Goal: Task Accomplishment & Management: Use online tool/utility

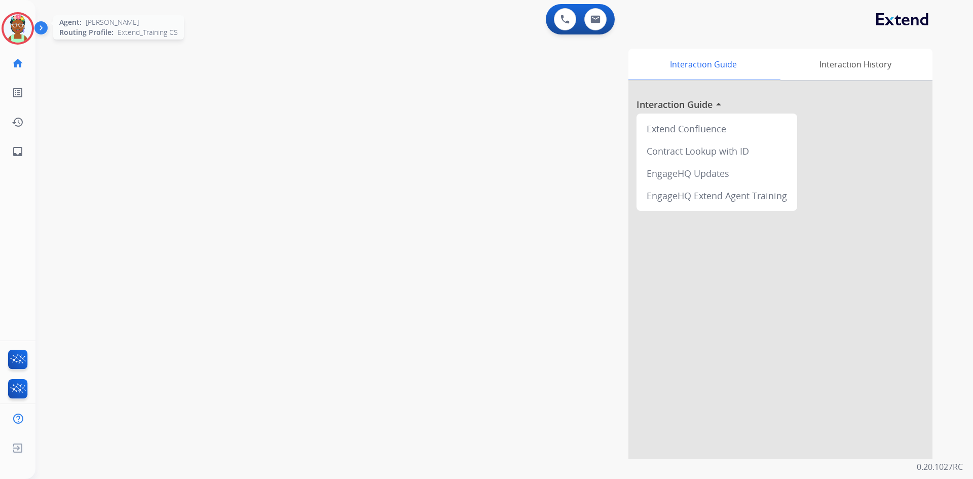
click at [22, 28] on img at bounding box center [18, 28] width 28 height 28
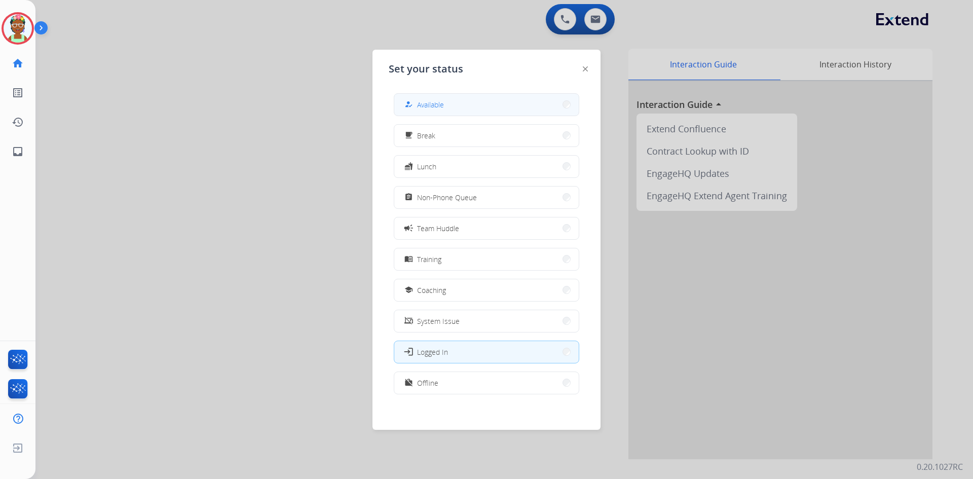
click at [440, 100] on span "Available" at bounding box center [430, 104] width 27 height 11
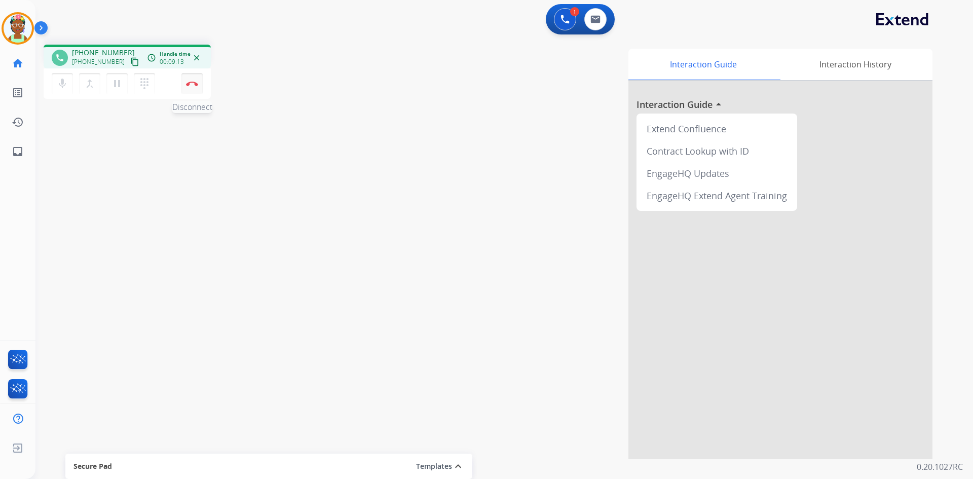
click at [195, 82] on img at bounding box center [192, 83] width 12 height 5
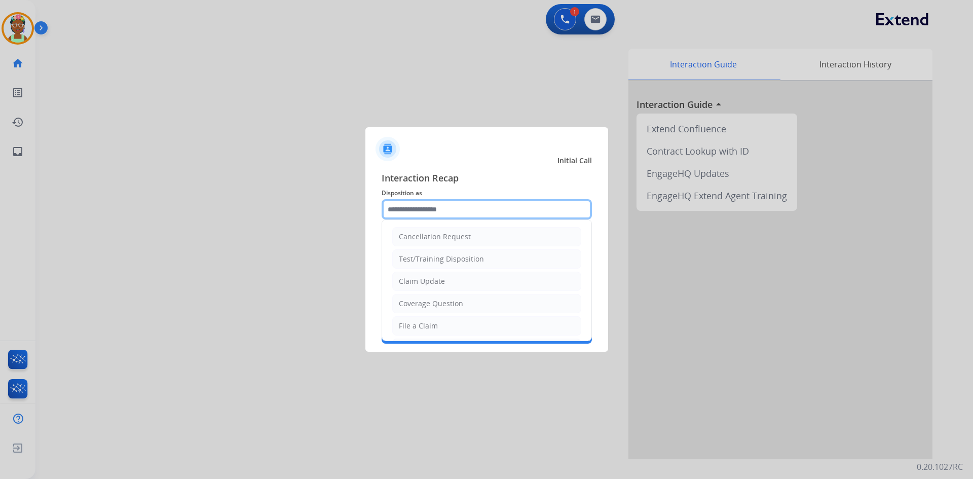
click at [545, 215] on input "text" at bounding box center [487, 209] width 210 height 20
click at [483, 323] on li "File a Claim" at bounding box center [486, 325] width 189 height 19
type input "**********"
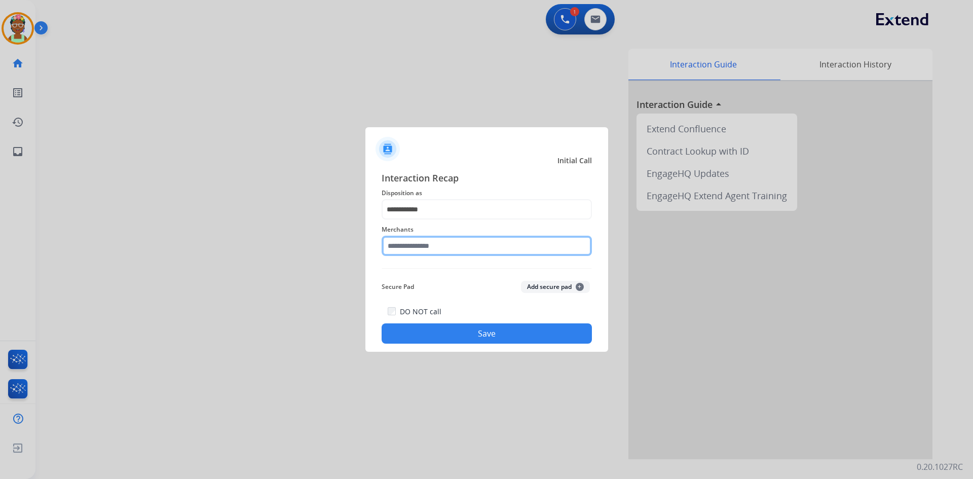
click at [483, 252] on input "text" at bounding box center [487, 246] width 210 height 20
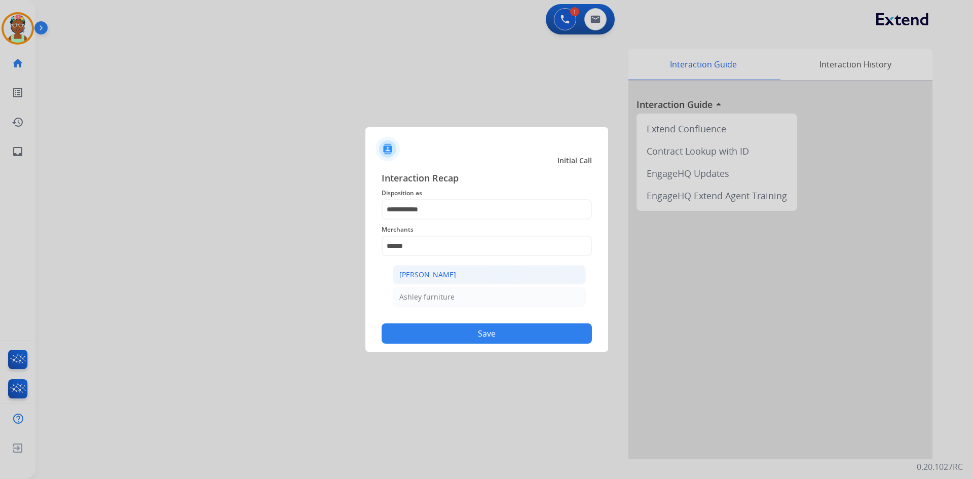
click at [466, 273] on li "[PERSON_NAME]" at bounding box center [489, 274] width 193 height 19
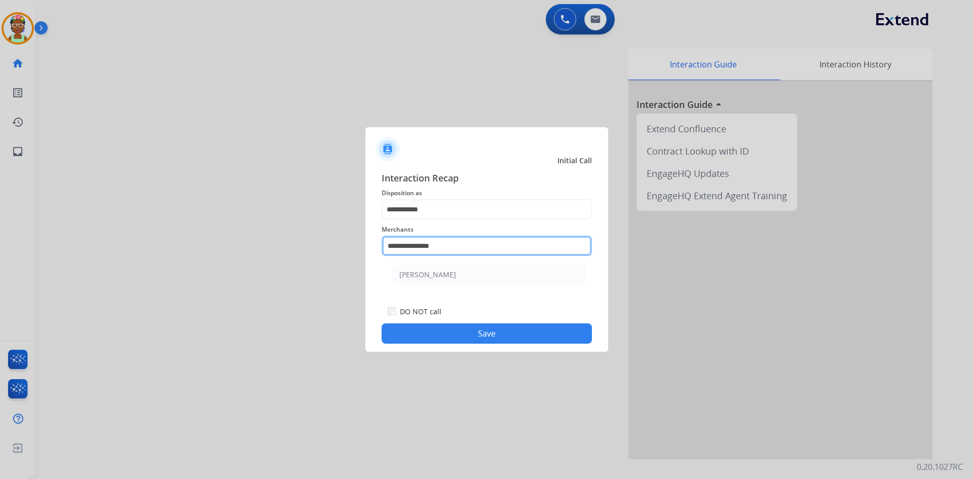
click at [449, 244] on input "**********" at bounding box center [487, 246] width 210 height 20
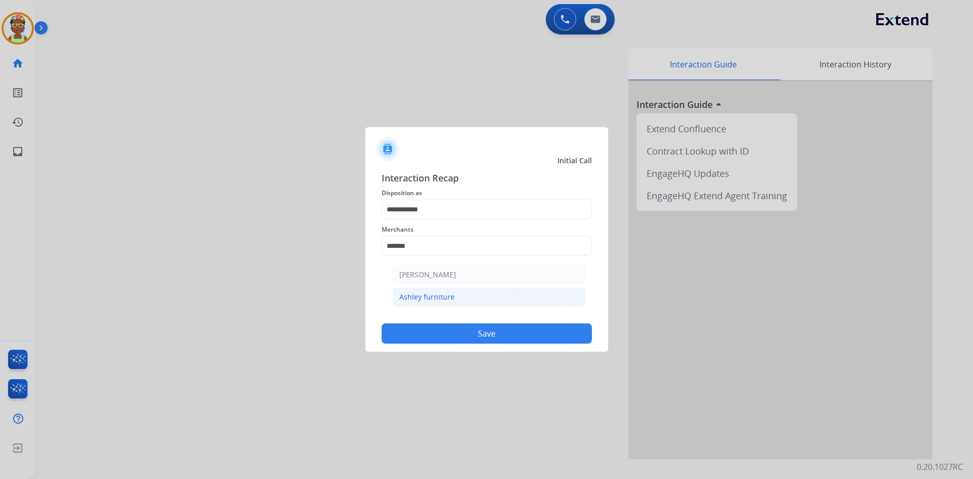
click at [469, 297] on li "Ashley furniture" at bounding box center [489, 296] width 193 height 19
type input "**********"
click at [470, 339] on button "Save" at bounding box center [487, 333] width 210 height 20
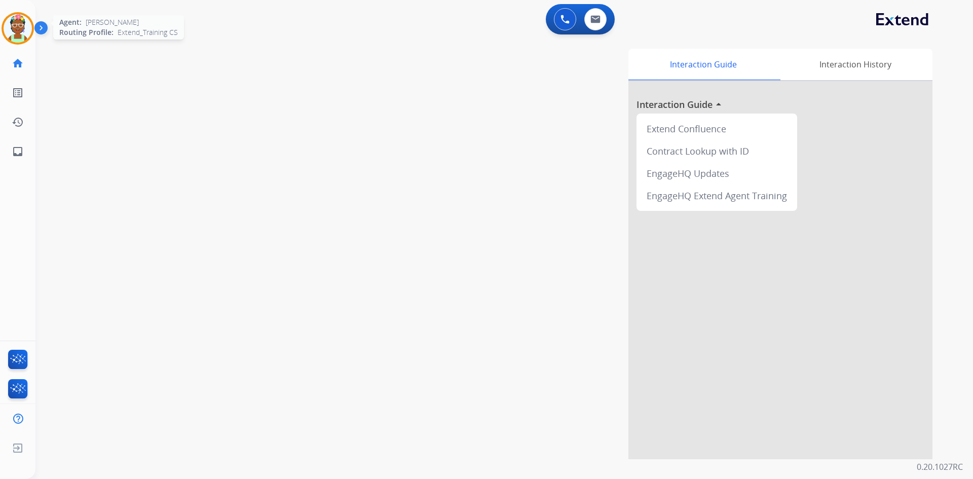
click at [29, 31] on img at bounding box center [18, 28] width 28 height 28
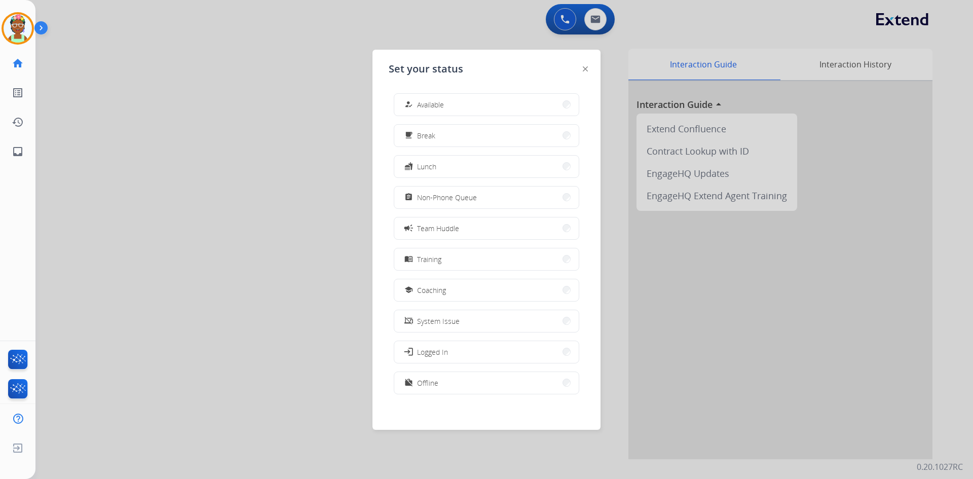
click at [472, 116] on div "how_to_reg Available free_breakfast Break fastfood Lunch assignment Non-Phone Q…" at bounding box center [487, 244] width 196 height 319
click at [472, 111] on button "how_to_reg Available" at bounding box center [486, 105] width 185 height 22
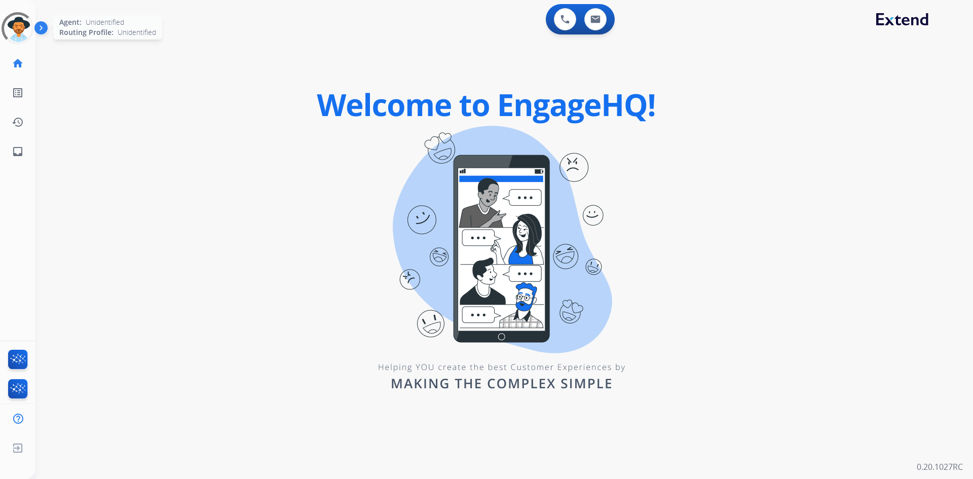
click at [15, 28] on div at bounding box center [17, 28] width 37 height 37
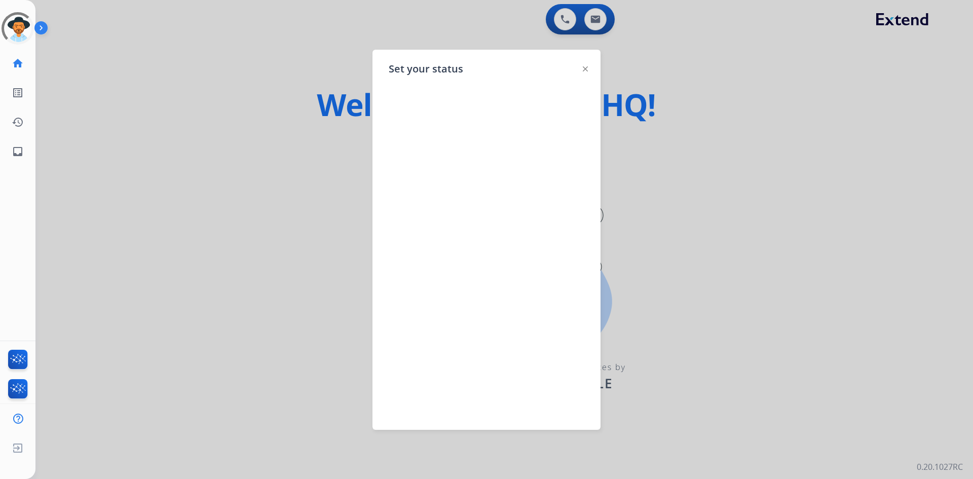
click at [202, 35] on div at bounding box center [486, 239] width 973 height 479
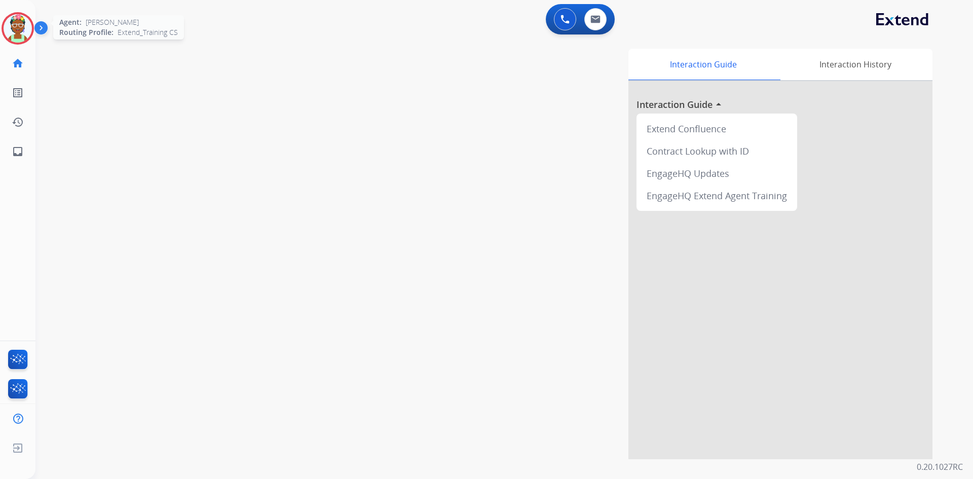
click at [24, 27] on img at bounding box center [18, 28] width 28 height 28
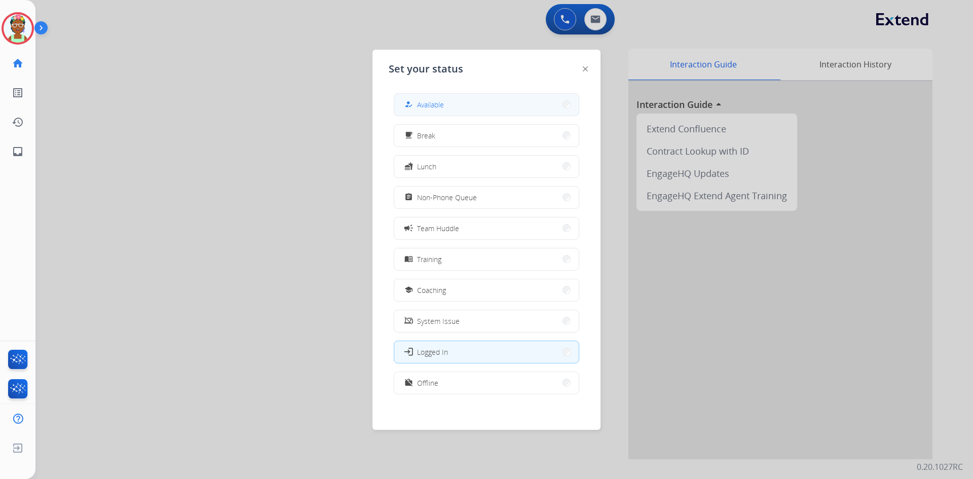
click at [523, 103] on button "how_to_reg Available" at bounding box center [486, 105] width 185 height 22
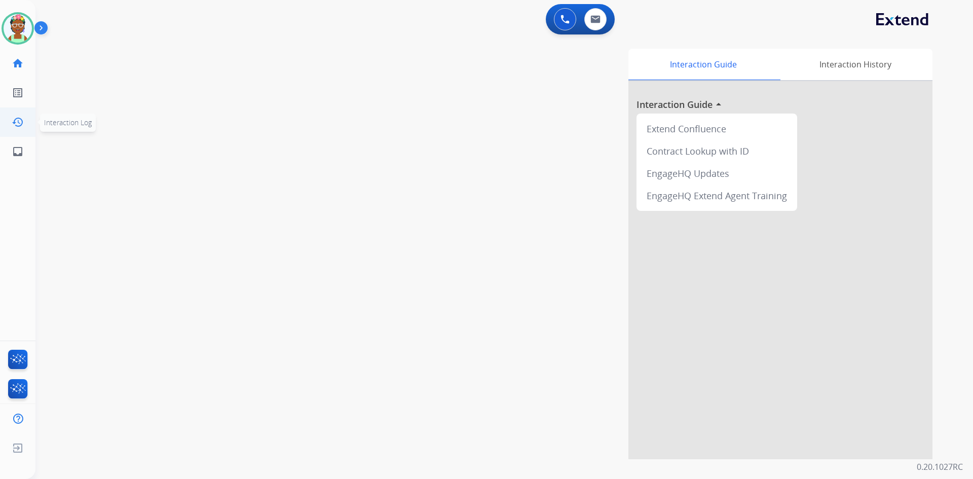
click at [16, 119] on mat-icon "history" at bounding box center [18, 122] width 12 height 12
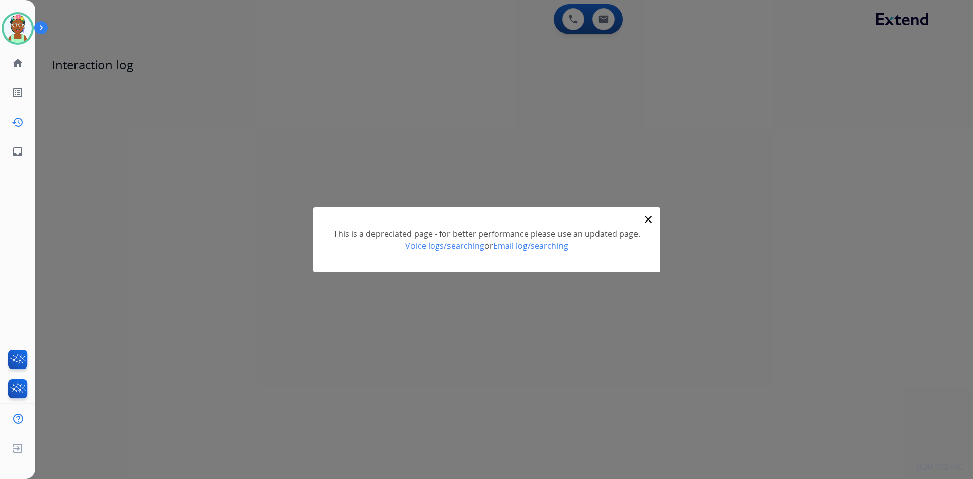
click at [648, 219] on mat-icon "close" at bounding box center [648, 219] width 12 height 12
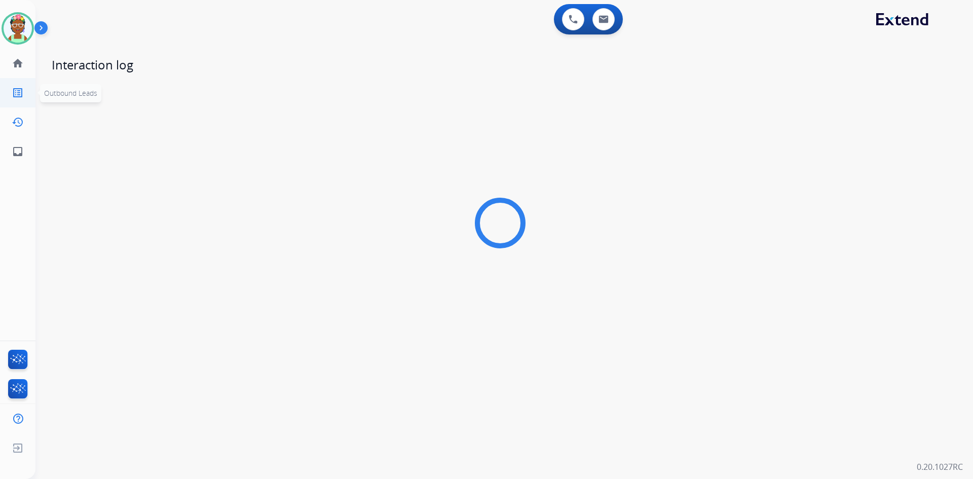
click at [25, 91] on link "list_alt Outbound Leads" at bounding box center [18, 93] width 28 height 28
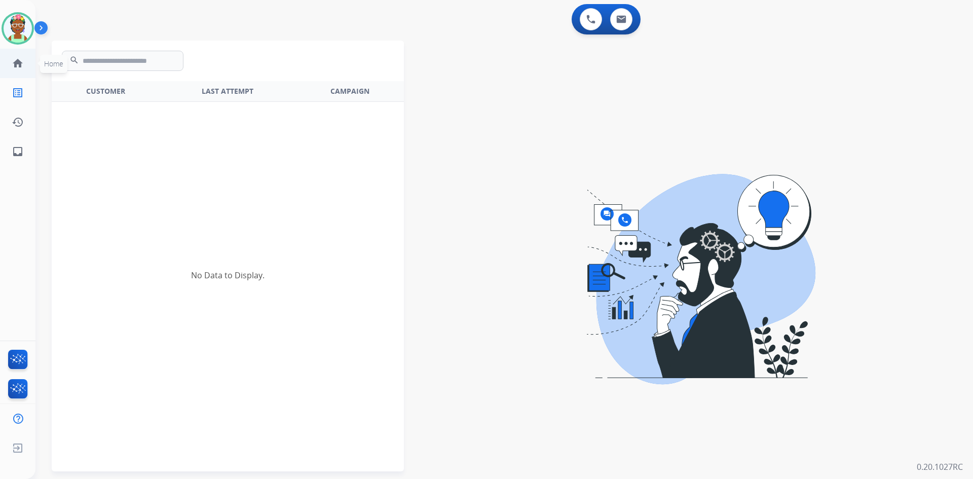
click at [480, 99] on div at bounding box center [696, 276] width 561 height 479
click at [15, 68] on mat-icon "home" at bounding box center [18, 63] width 12 height 12
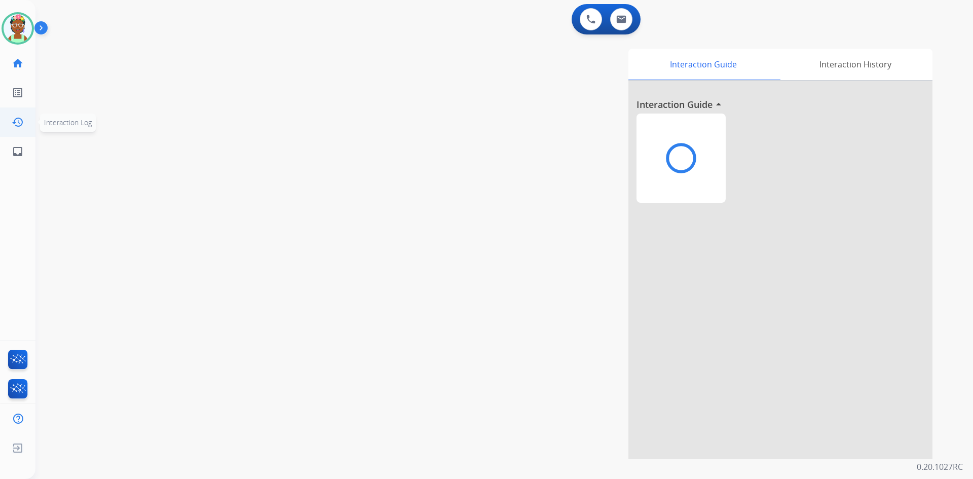
click at [23, 127] on mat-icon "history" at bounding box center [18, 122] width 12 height 12
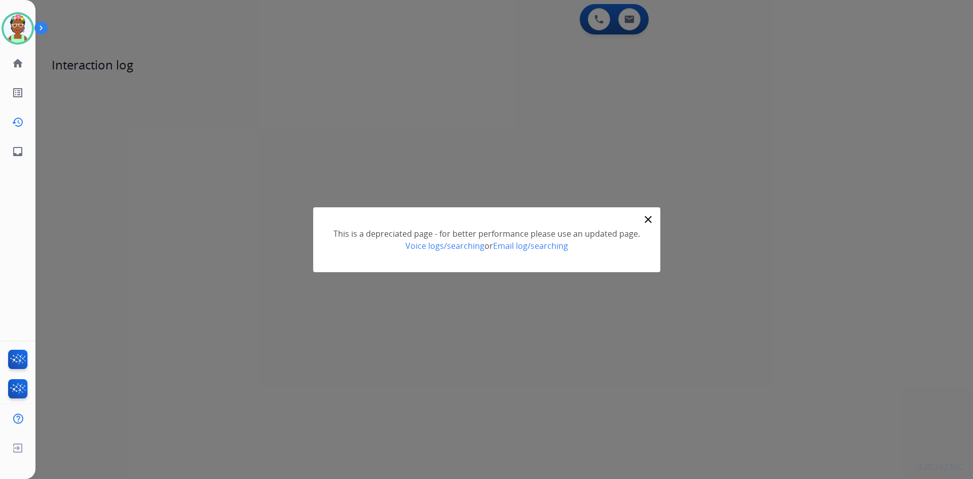
click at [647, 219] on mat-icon "close" at bounding box center [648, 219] width 12 height 12
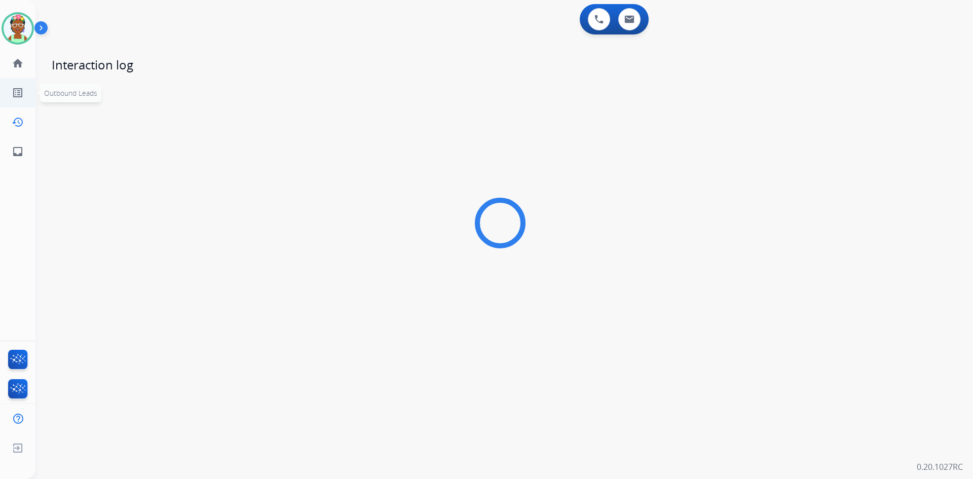
click at [24, 89] on link "list_alt Outbound Leads" at bounding box center [18, 93] width 28 height 28
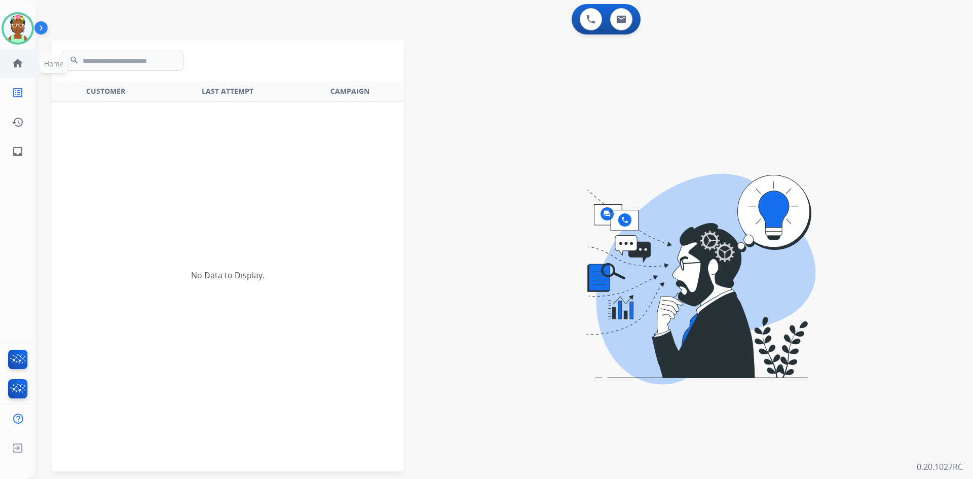
click at [19, 64] on mat-icon "home" at bounding box center [18, 63] width 12 height 12
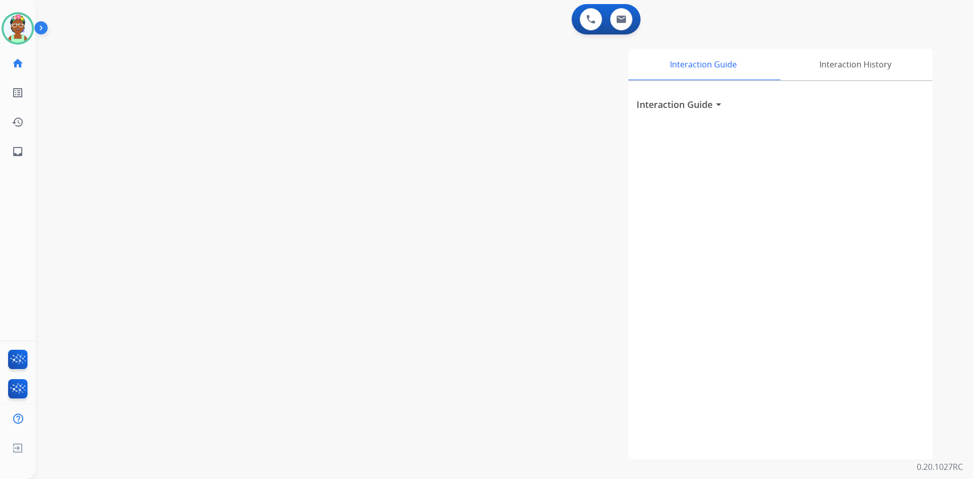
click at [716, 105] on mat-icon "arrow_drop_down" at bounding box center [719, 104] width 12 height 12
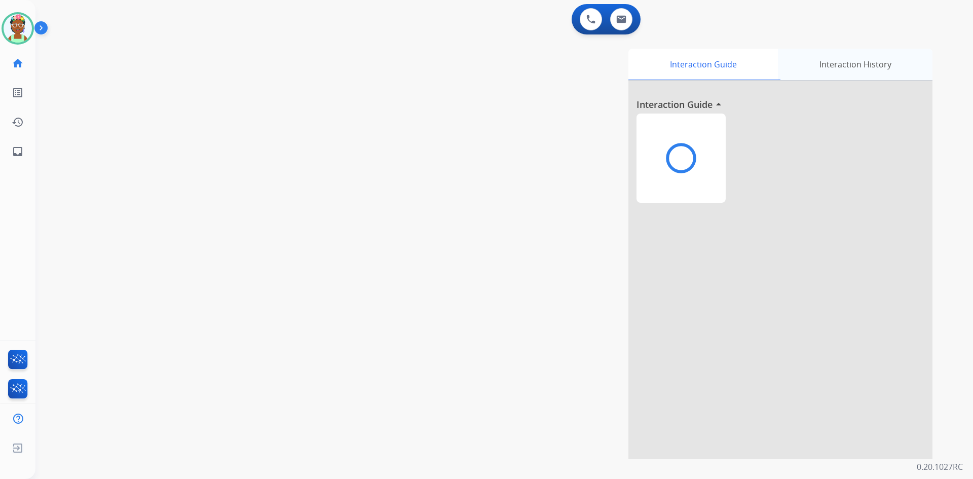
click at [867, 63] on div "Interaction History" at bounding box center [855, 64] width 155 height 31
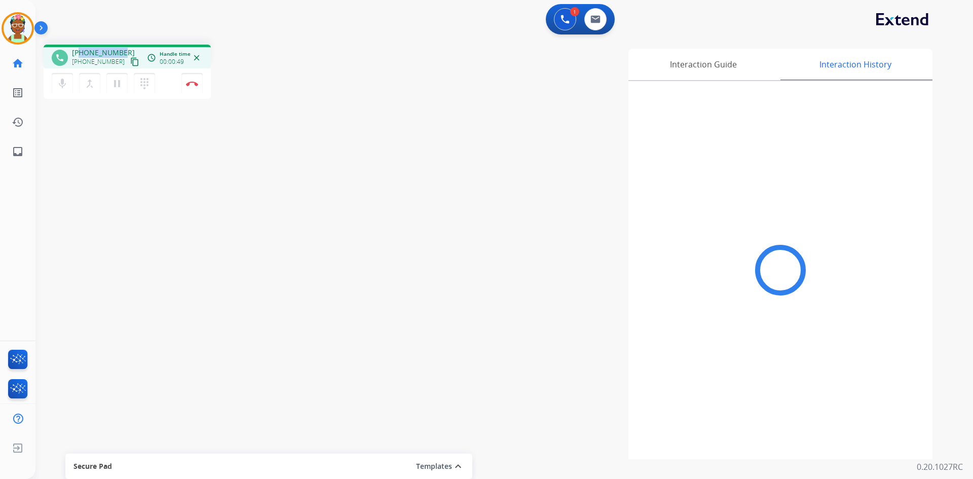
drag, startPoint x: 80, startPoint y: 51, endPoint x: 122, endPoint y: 49, distance: 42.6
click at [122, 49] on div "+12095730666 +12095730666 content_copy" at bounding box center [106, 58] width 69 height 20
click at [130, 60] on mat-icon "content_copy" at bounding box center [134, 61] width 9 height 9
click at [187, 89] on button "Disconnect" at bounding box center [192, 83] width 21 height 21
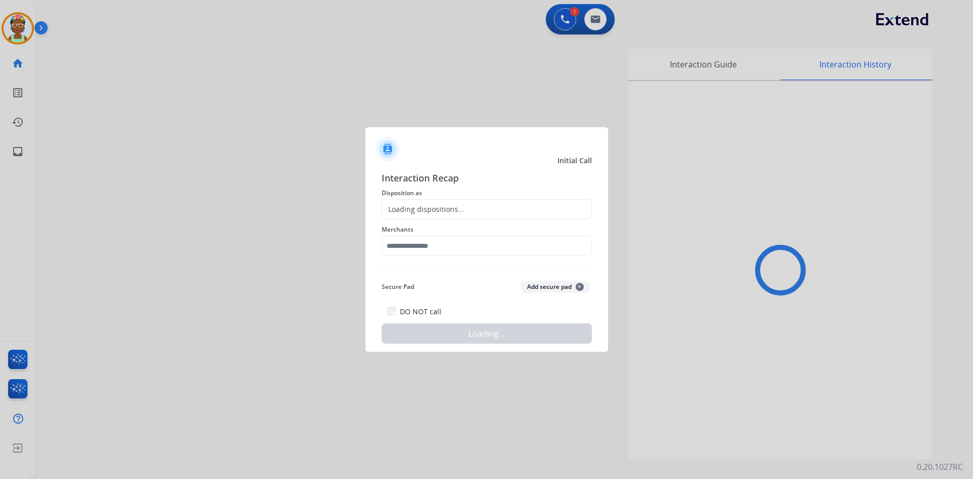
click at [492, 210] on div "Loading dispositions..." at bounding box center [487, 209] width 210 height 20
click at [492, 207] on div "Loading dispositions..." at bounding box center [487, 209] width 210 height 20
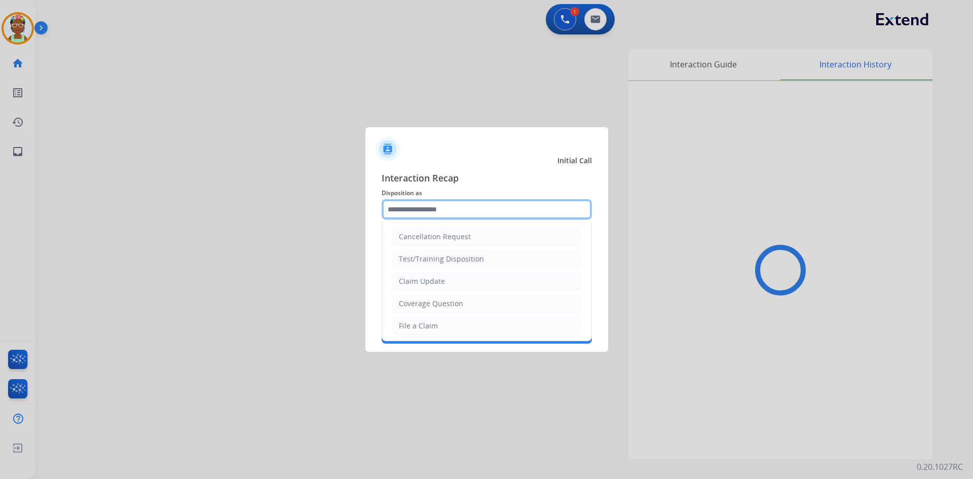
click at [491, 204] on input "text" at bounding box center [487, 209] width 210 height 20
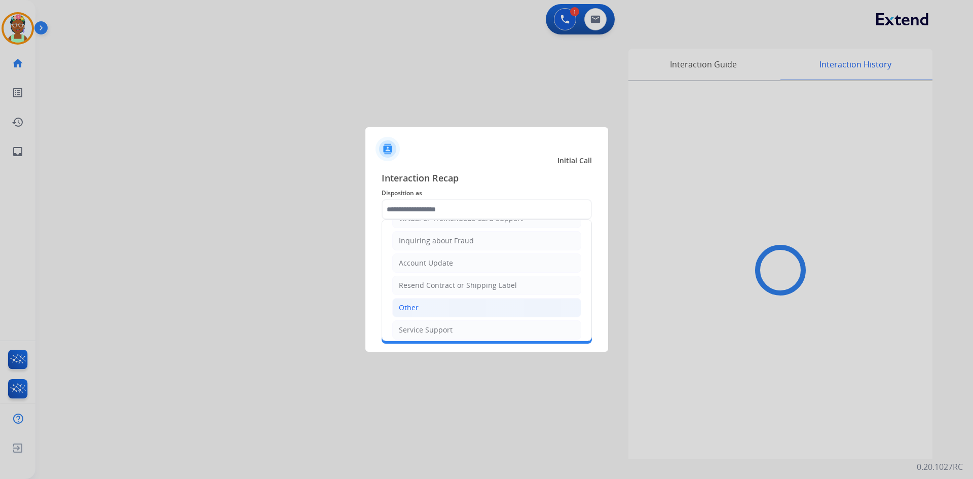
click at [462, 303] on li "Other" at bounding box center [486, 307] width 189 height 19
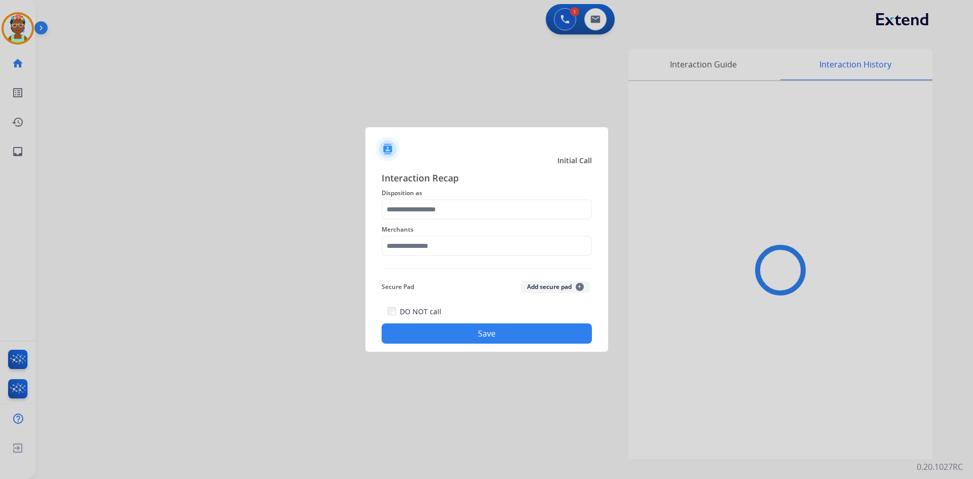
type input "*****"
click at [461, 250] on input "text" at bounding box center [487, 246] width 210 height 20
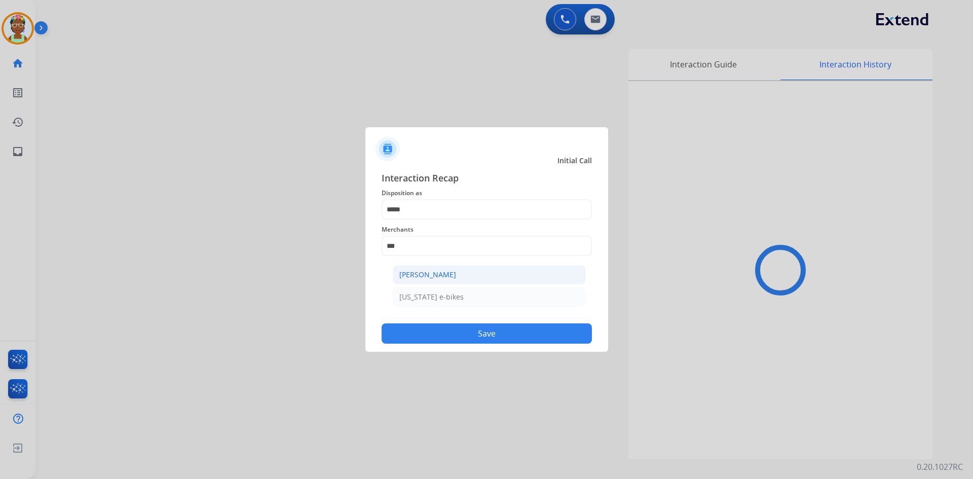
click at [442, 278] on div "[PERSON_NAME]" at bounding box center [428, 275] width 57 height 10
type input "**********"
click at [450, 330] on button "Save" at bounding box center [487, 333] width 210 height 20
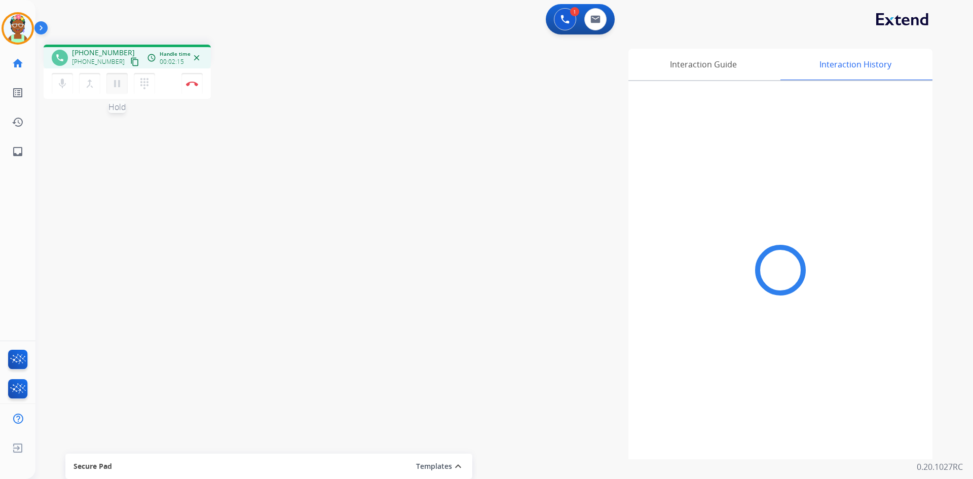
click at [118, 80] on mat-icon "pause" at bounding box center [117, 84] width 12 height 12
drag, startPoint x: 116, startPoint y: 84, endPoint x: 125, endPoint y: 81, distance: 10.1
click at [117, 83] on mat-icon "play_arrow" at bounding box center [117, 84] width 12 height 12
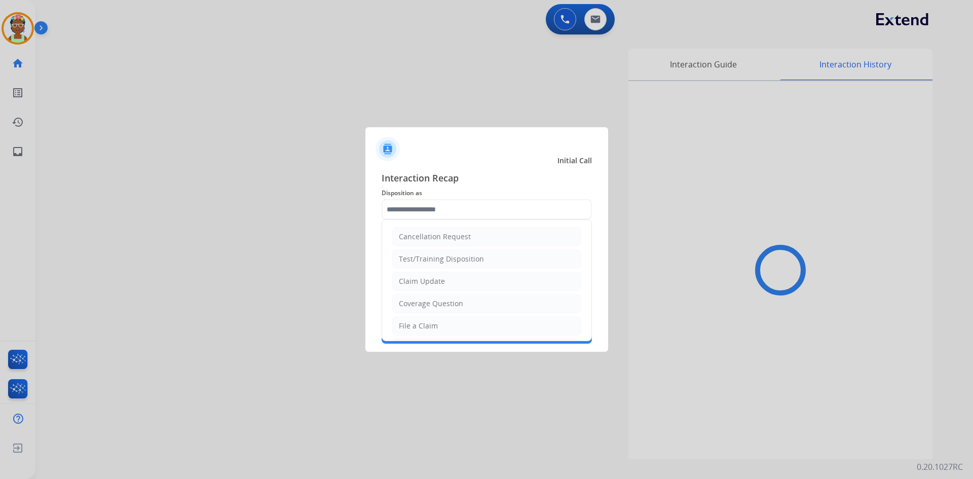
click at [459, 205] on input "text" at bounding box center [487, 209] width 210 height 20
click at [454, 278] on li "Claim Update" at bounding box center [486, 281] width 189 height 19
type input "**********"
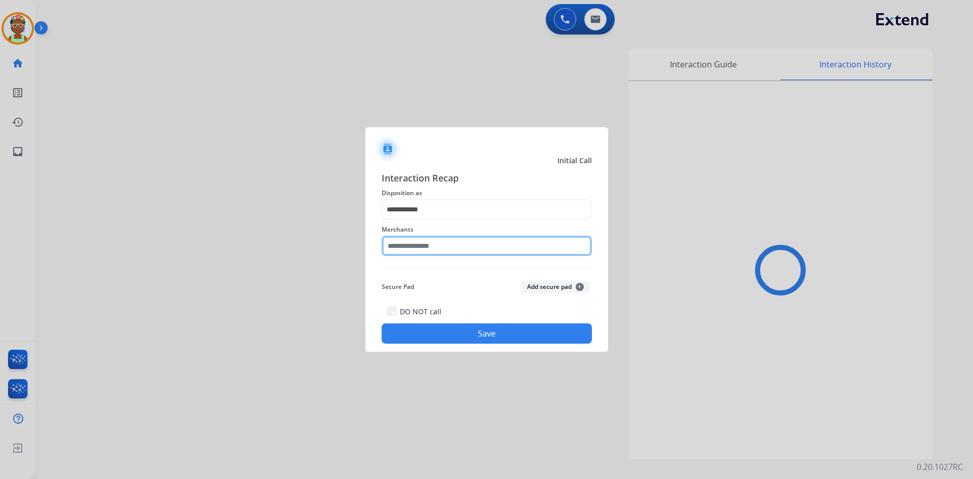
click at [465, 249] on input "text" at bounding box center [487, 246] width 210 height 20
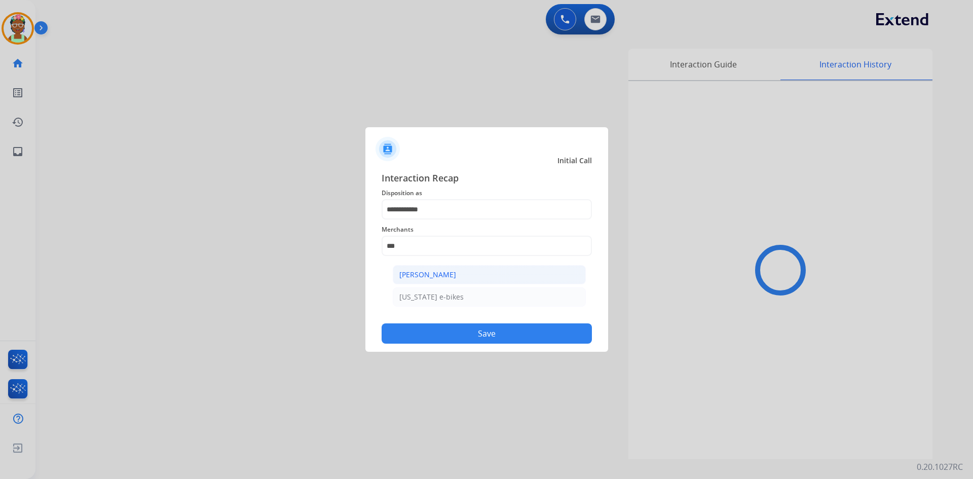
click at [443, 269] on li "[PERSON_NAME]" at bounding box center [489, 274] width 193 height 19
type input "**********"
click at [489, 337] on button "Save" at bounding box center [487, 333] width 210 height 20
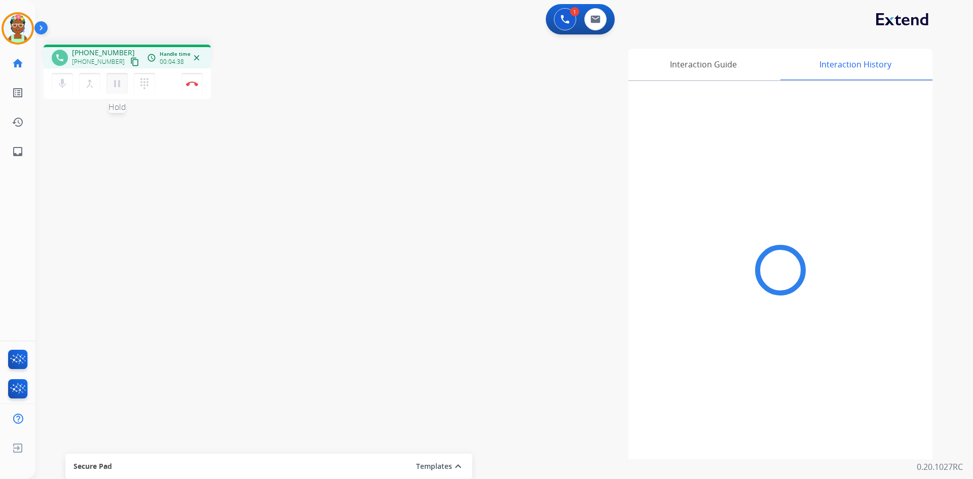
click at [118, 80] on mat-icon "pause" at bounding box center [117, 84] width 12 height 12
click at [121, 85] on mat-icon "play_arrow" at bounding box center [117, 84] width 12 height 12
click at [114, 84] on mat-icon "pause" at bounding box center [117, 84] width 12 height 12
click at [115, 82] on mat-icon "play_arrow" at bounding box center [117, 84] width 12 height 12
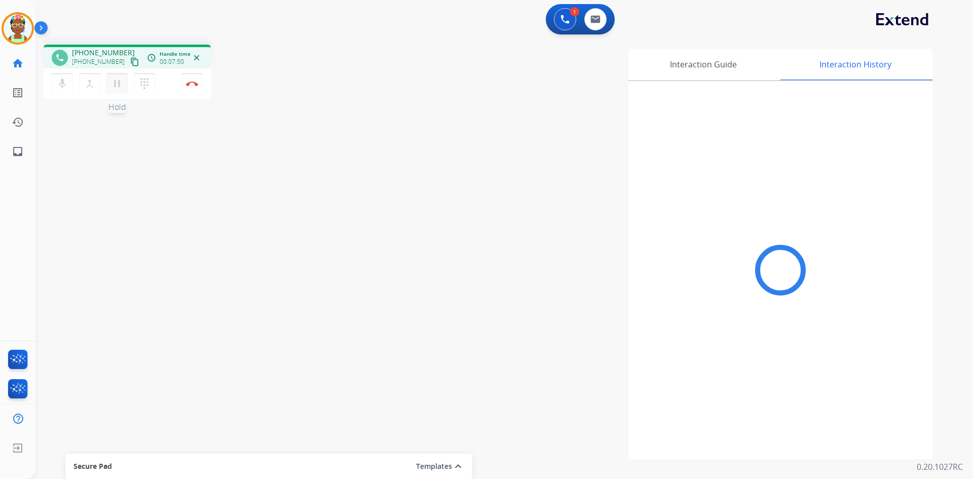
click at [119, 83] on mat-icon "pause" at bounding box center [117, 84] width 12 height 12
click at [123, 86] on button "play_arrow Hold" at bounding box center [116, 83] width 21 height 21
click at [197, 81] on button "Disconnect" at bounding box center [192, 83] width 21 height 21
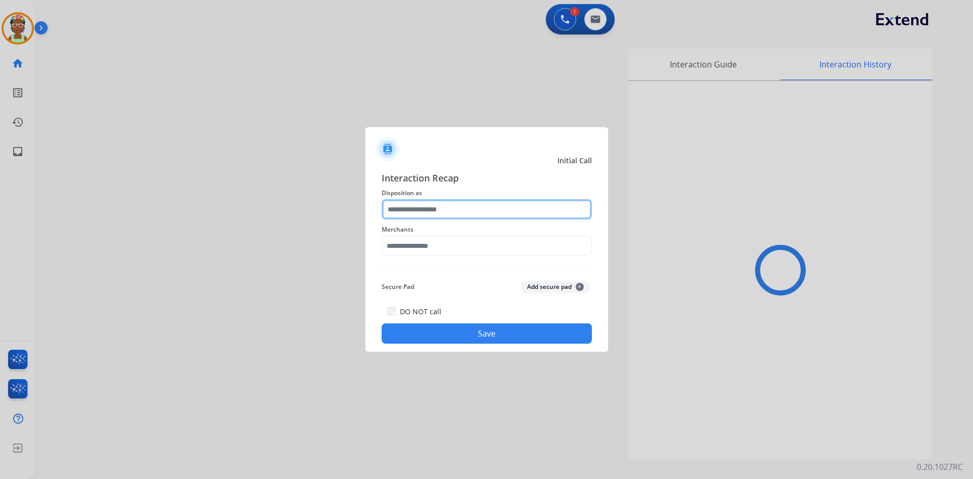
click at [451, 214] on input "text" at bounding box center [487, 209] width 210 height 20
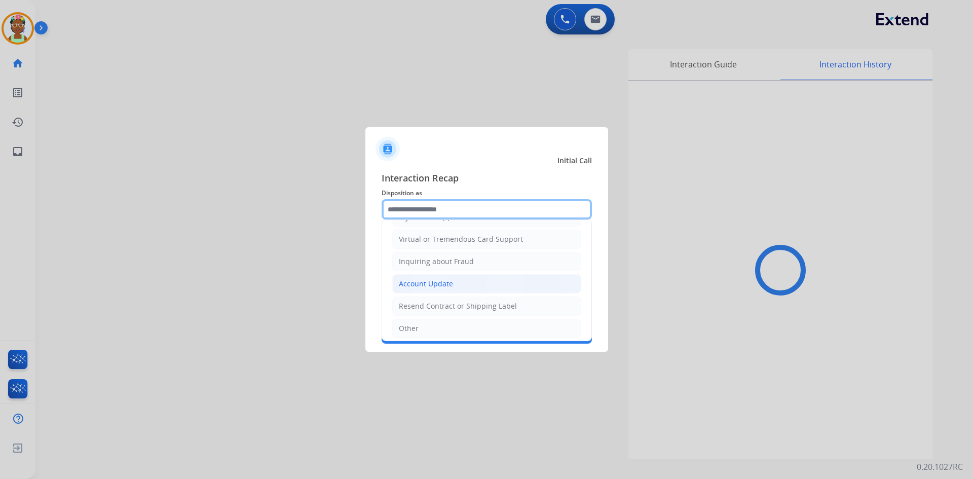
scroll to position [107, 0]
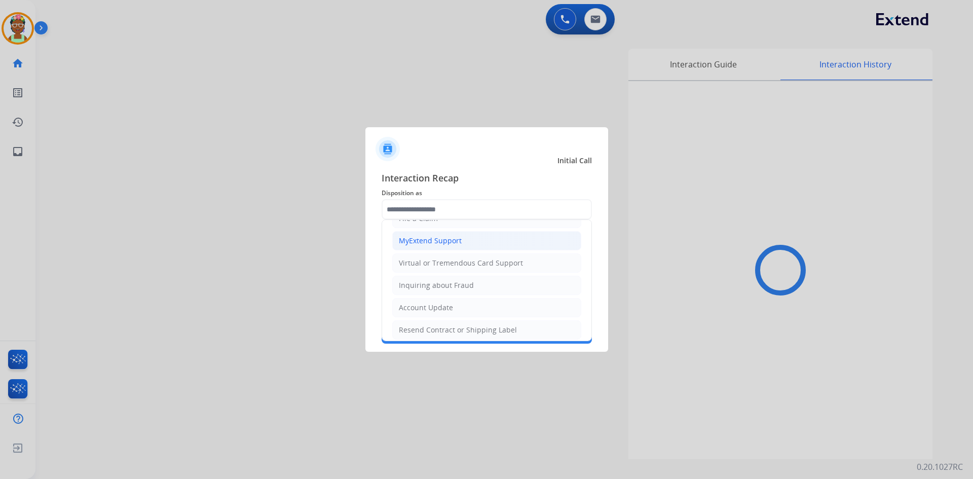
click at [469, 243] on li "MyExtend Support" at bounding box center [486, 240] width 189 height 19
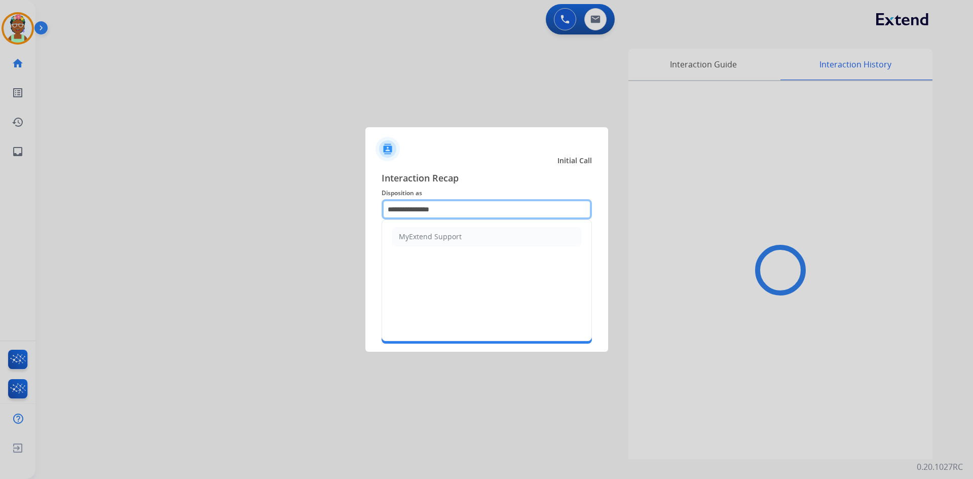
click at [472, 212] on input "**********" at bounding box center [487, 209] width 210 height 20
click at [462, 232] on li "MyExtend Support" at bounding box center [486, 236] width 189 height 19
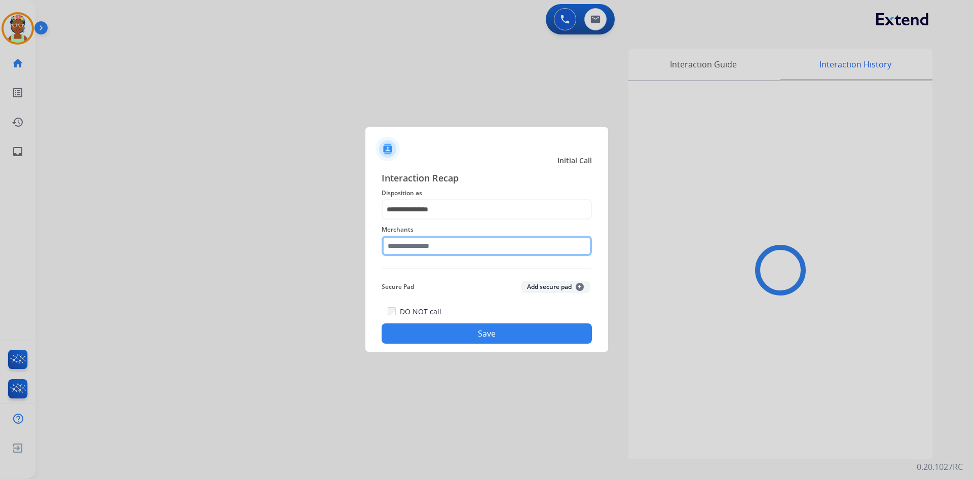
click at [466, 247] on input "text" at bounding box center [487, 246] width 210 height 20
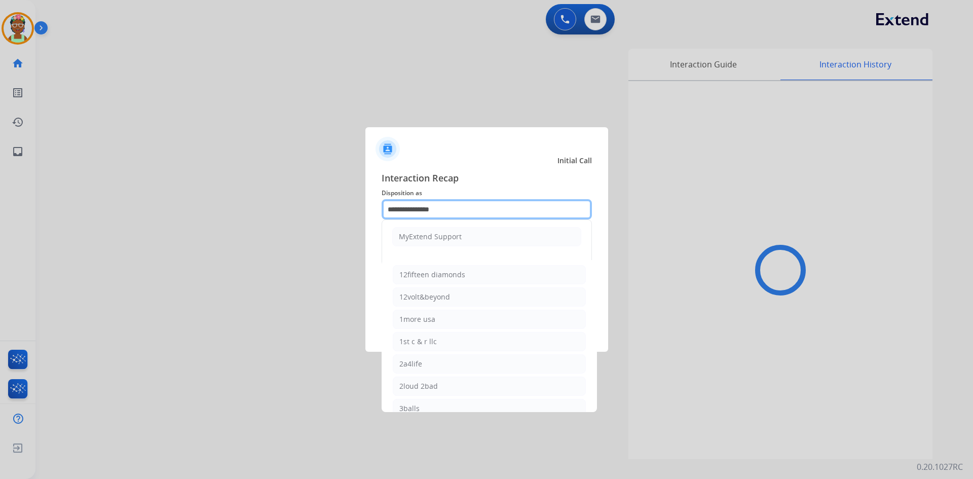
click at [514, 213] on input "**********" at bounding box center [487, 209] width 210 height 20
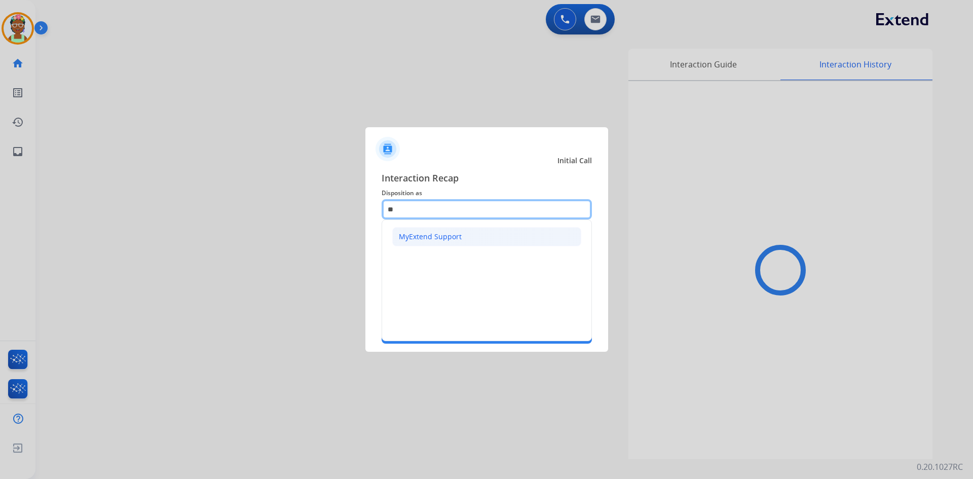
type input "*"
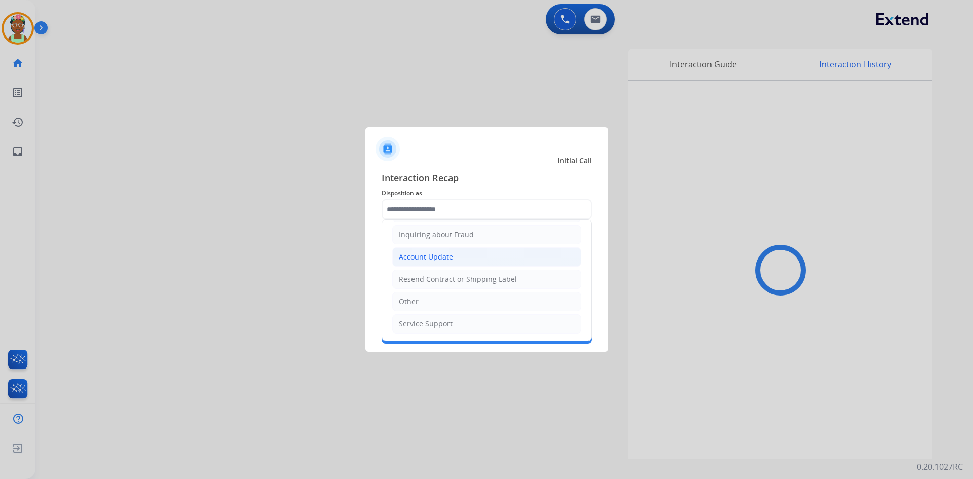
click at [513, 259] on li "Account Update" at bounding box center [486, 256] width 189 height 19
type input "**********"
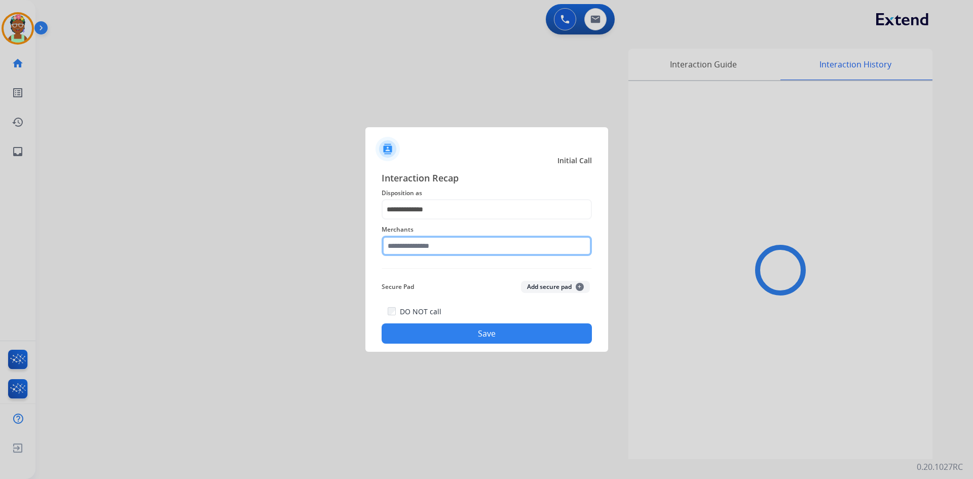
click at [490, 243] on input "text" at bounding box center [487, 246] width 210 height 20
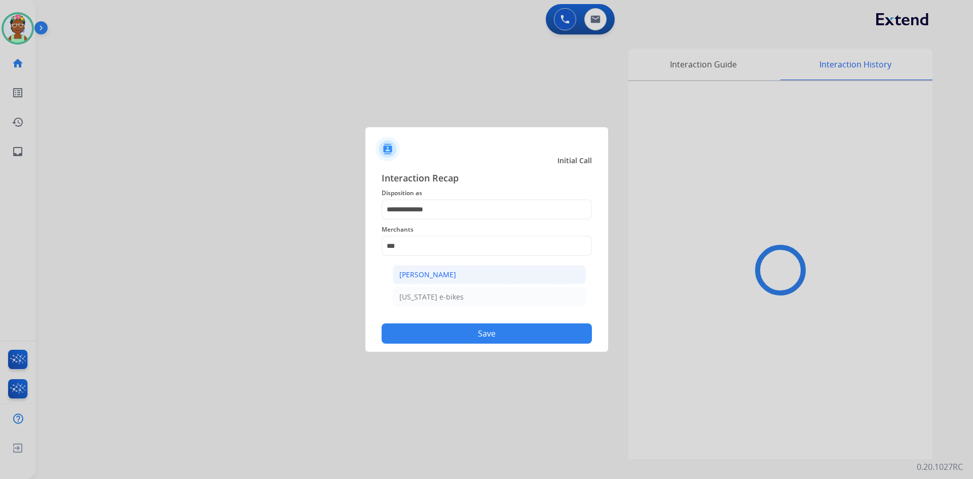
click at [457, 269] on li "[PERSON_NAME]" at bounding box center [489, 274] width 193 height 19
type input "**********"
click at [431, 326] on button "Save" at bounding box center [487, 333] width 210 height 20
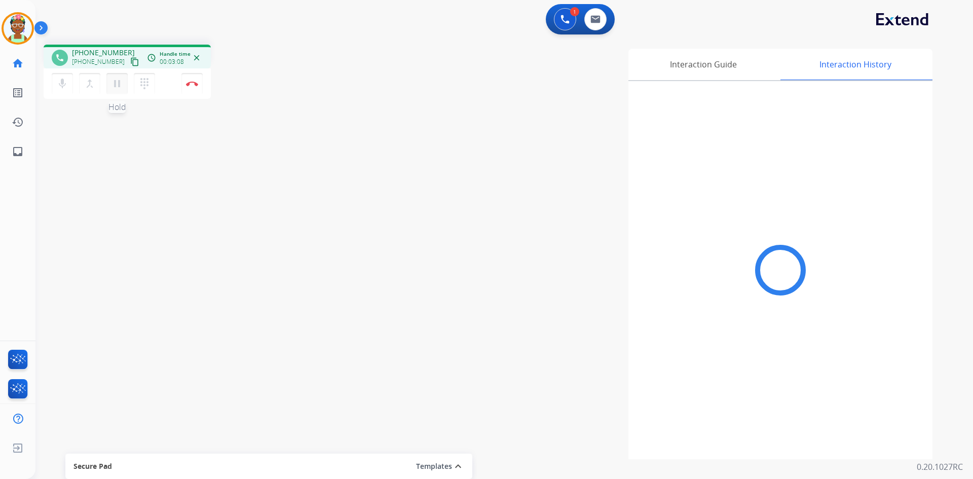
click at [121, 85] on mat-icon "pause" at bounding box center [117, 84] width 12 height 12
click at [120, 82] on mat-icon "play_arrow" at bounding box center [117, 84] width 12 height 12
click at [197, 85] on img at bounding box center [192, 83] width 12 height 5
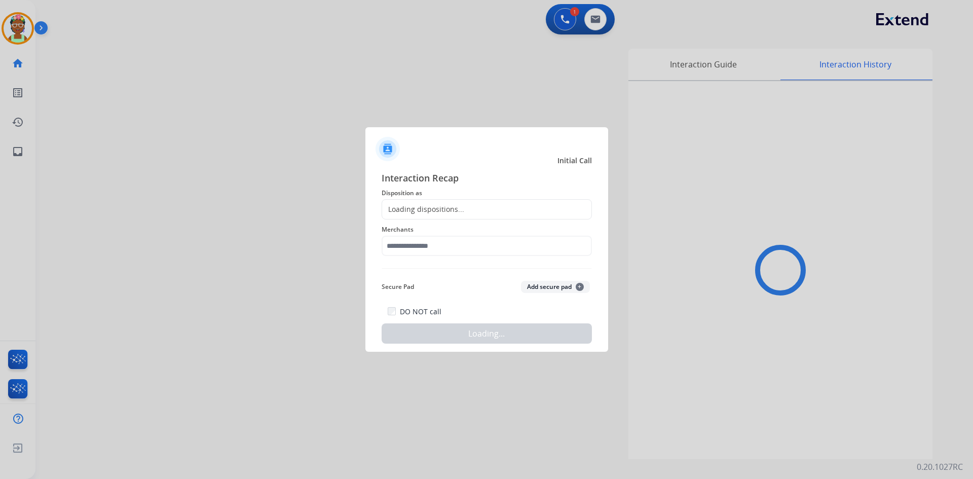
click at [491, 206] on div "Loading dispositions..." at bounding box center [487, 209] width 210 height 20
click at [469, 207] on div "Loading dispositions..." at bounding box center [487, 209] width 210 height 20
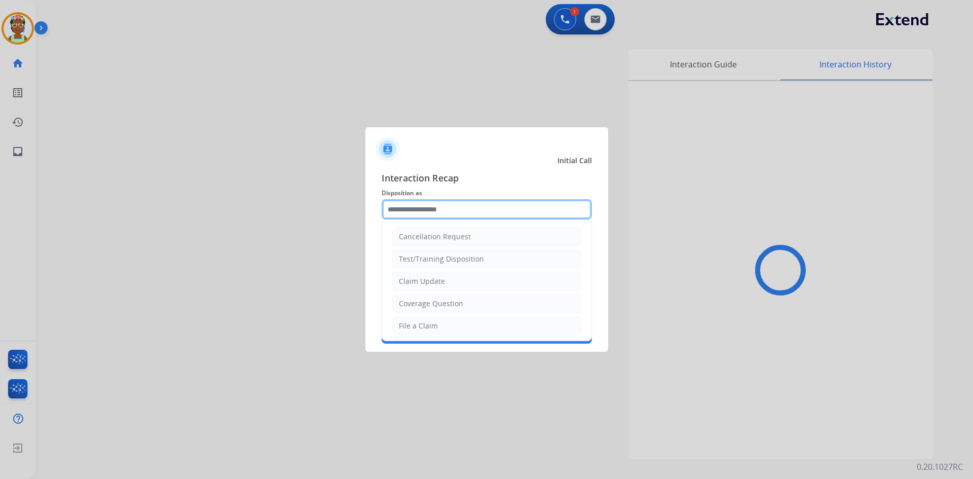
click at [462, 210] on input "text" at bounding box center [487, 209] width 210 height 20
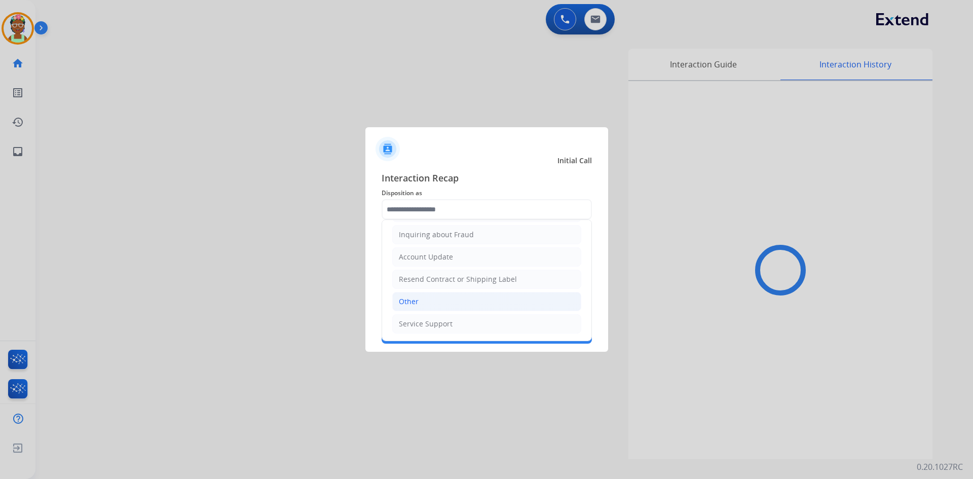
click at [440, 297] on li "Other" at bounding box center [486, 301] width 189 height 19
type input "*****"
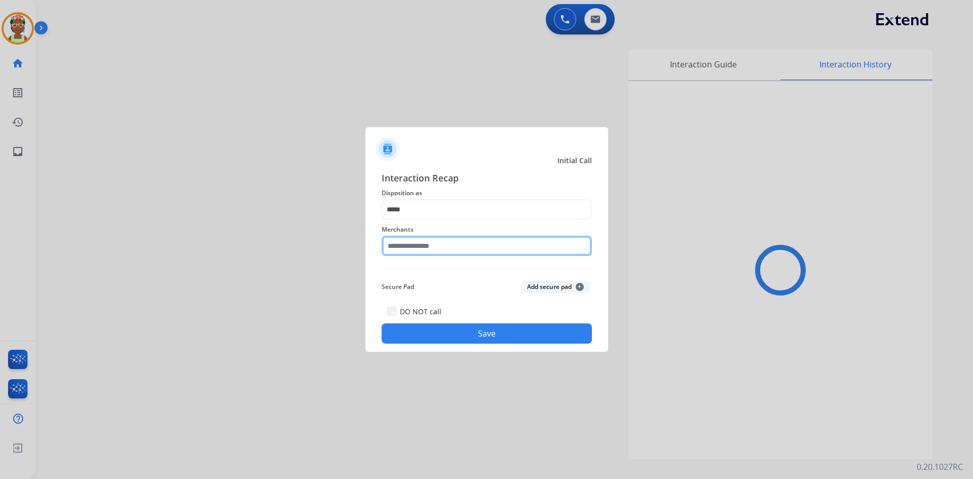
click at [417, 247] on input "text" at bounding box center [487, 246] width 210 height 20
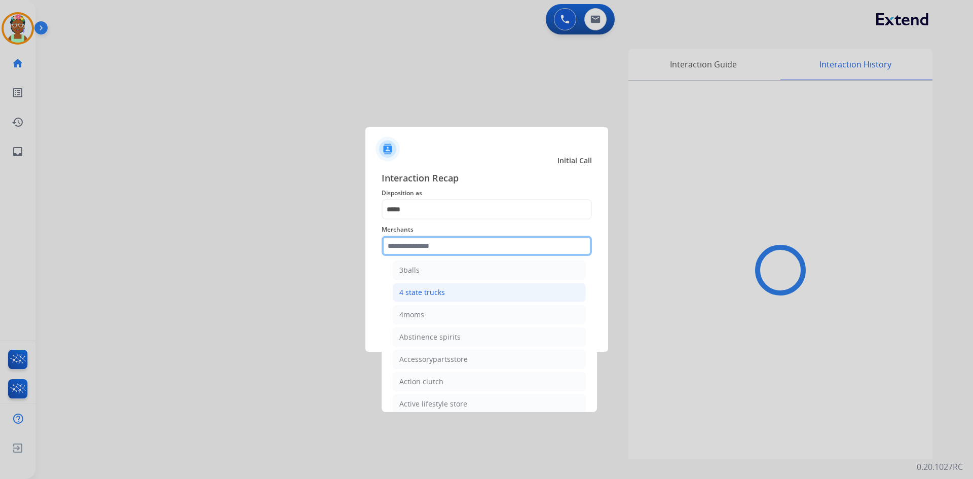
scroll to position [152, 0]
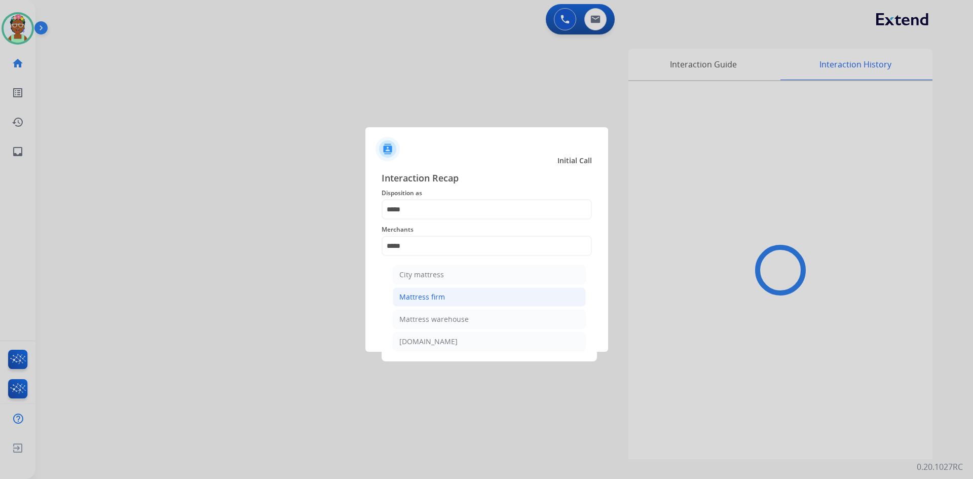
click at [425, 299] on div "Mattress firm" at bounding box center [423, 297] width 46 height 10
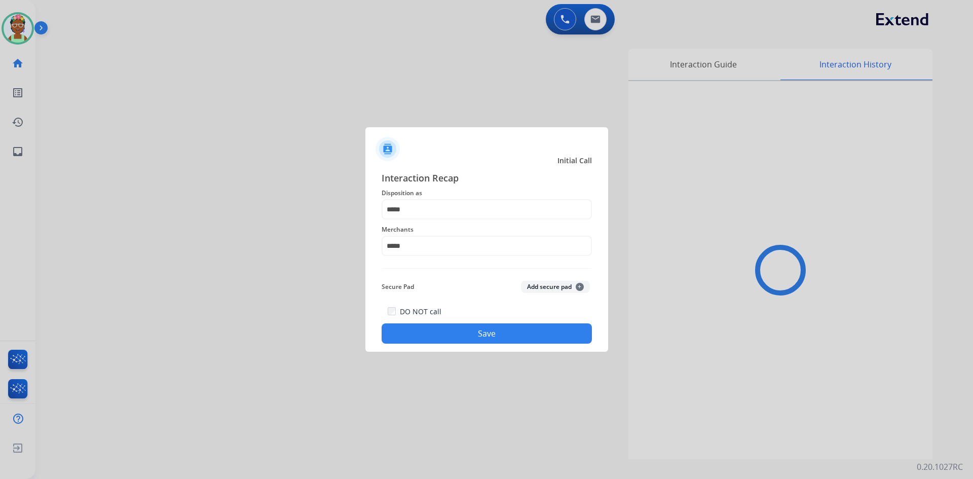
type input "**********"
click at [438, 332] on button "Save" at bounding box center [487, 333] width 210 height 20
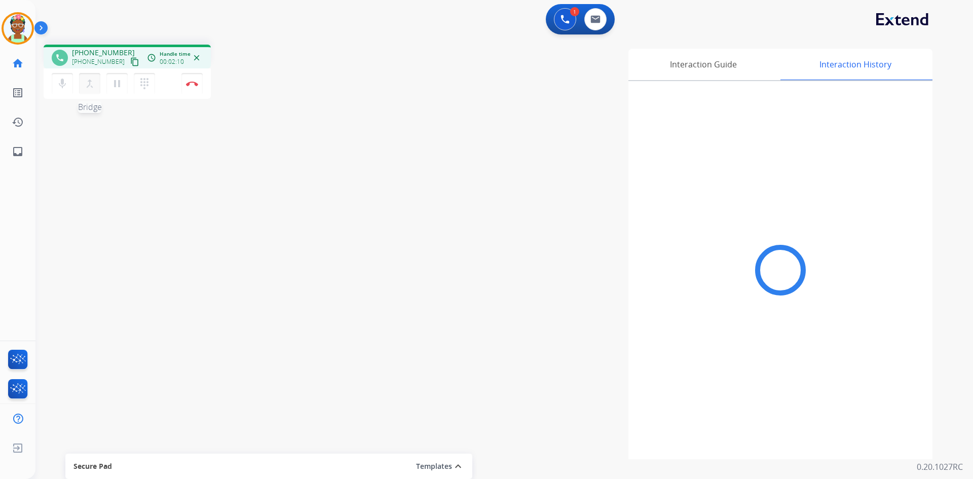
click at [89, 86] on mat-icon "merge_type" at bounding box center [90, 84] width 12 height 12
click at [117, 85] on mat-icon "pause" at bounding box center [117, 84] width 12 height 12
click at [118, 81] on mat-icon "play_arrow" at bounding box center [117, 84] width 12 height 12
click at [196, 84] on img at bounding box center [192, 83] width 12 height 5
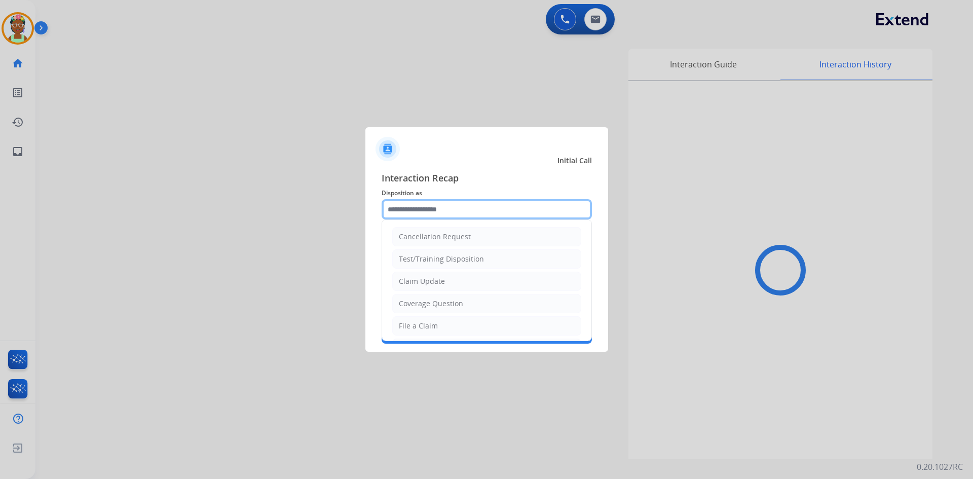
click at [462, 214] on input "text" at bounding box center [487, 209] width 210 height 20
click at [470, 328] on li "File a Claim" at bounding box center [486, 325] width 189 height 19
type input "**********"
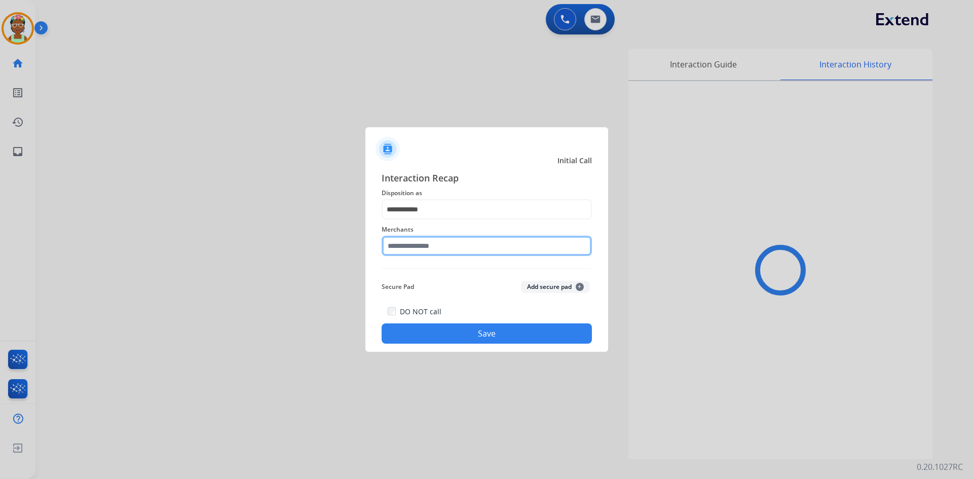
drag, startPoint x: 451, startPoint y: 246, endPoint x: 319, endPoint y: 106, distance: 192.2
click at [451, 247] on input "text" at bounding box center [487, 246] width 210 height 20
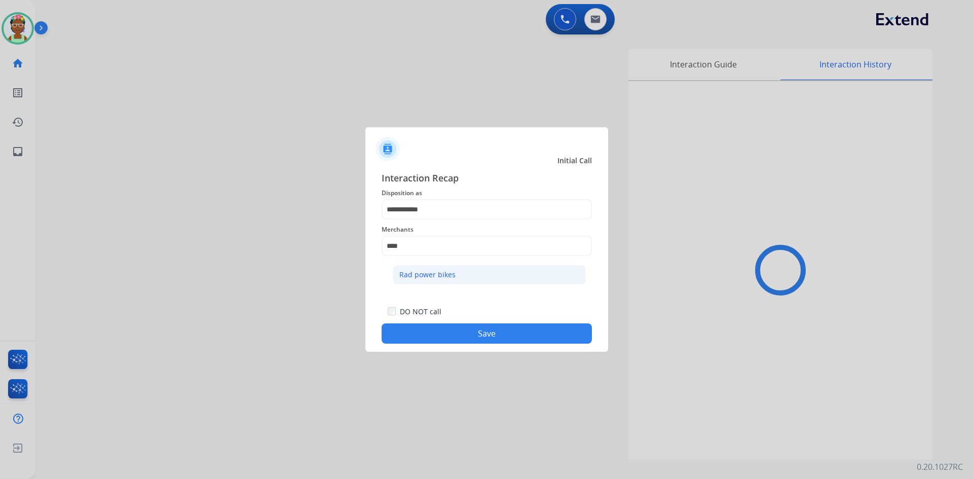
click at [470, 272] on li "Rad power bikes" at bounding box center [489, 274] width 193 height 19
type input "**********"
click at [447, 333] on button "Save" at bounding box center [487, 333] width 210 height 20
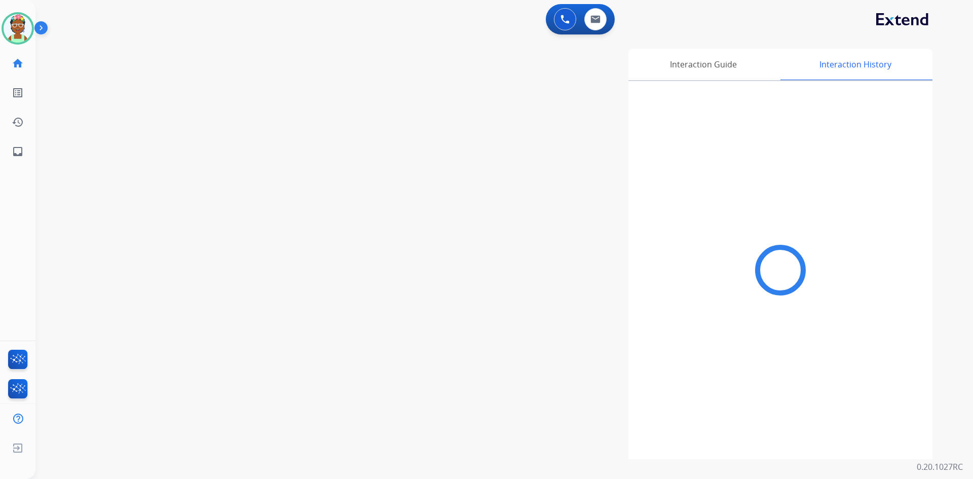
drag, startPoint x: 575, startPoint y: 123, endPoint x: 566, endPoint y: 97, distance: 27.6
click at [575, 115] on div "Interaction Guide Interaction History" at bounding box center [634, 254] width 597 height 411
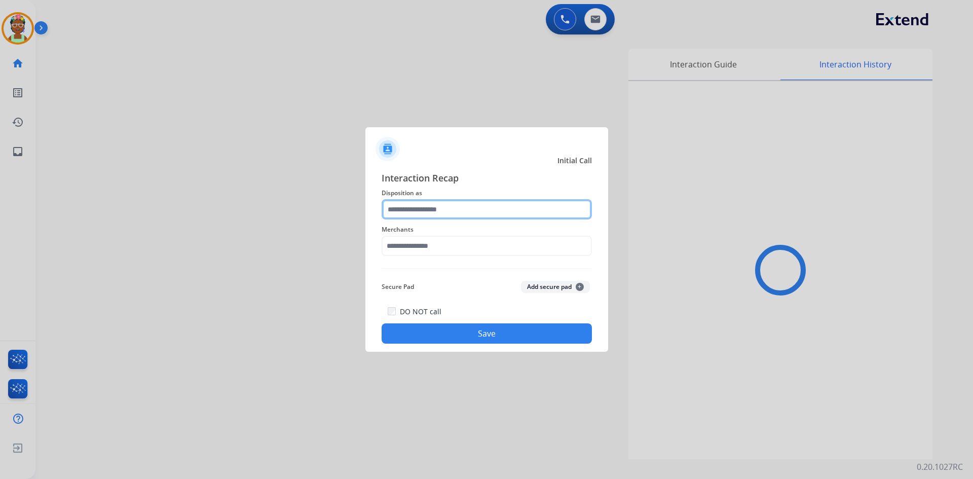
click at [454, 209] on input "text" at bounding box center [487, 209] width 210 height 20
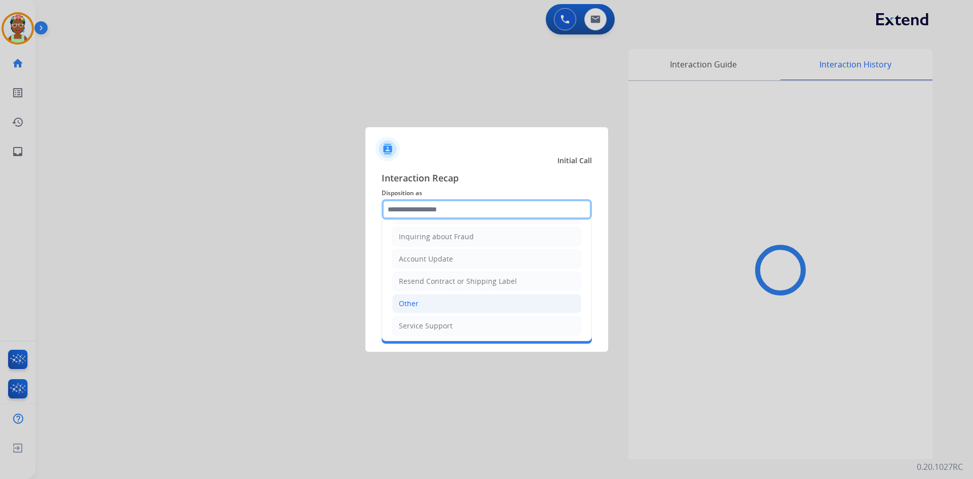
scroll to position [158, 0]
drag, startPoint x: 437, startPoint y: 310, endPoint x: 441, endPoint y: 252, distance: 57.4
click at [437, 309] on li "Other" at bounding box center [486, 301] width 189 height 19
type input "*****"
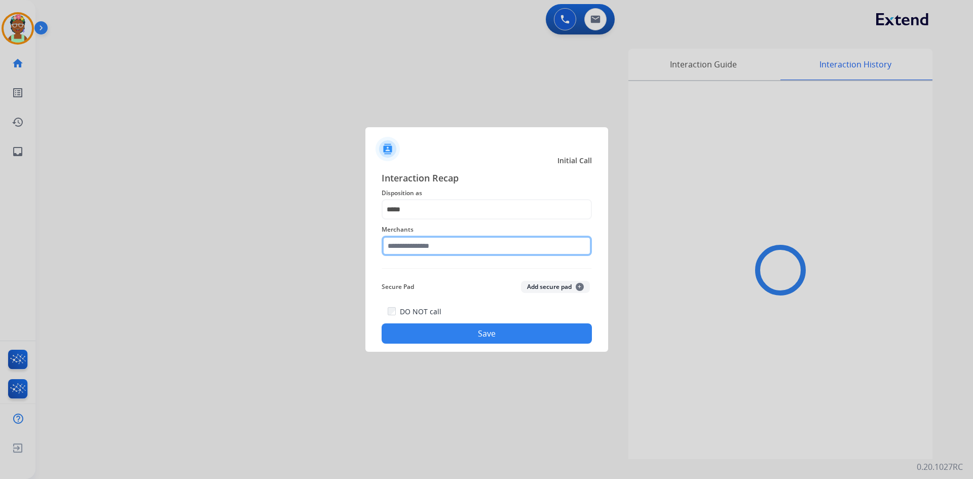
click at [441, 247] on input "text" at bounding box center [487, 246] width 210 height 20
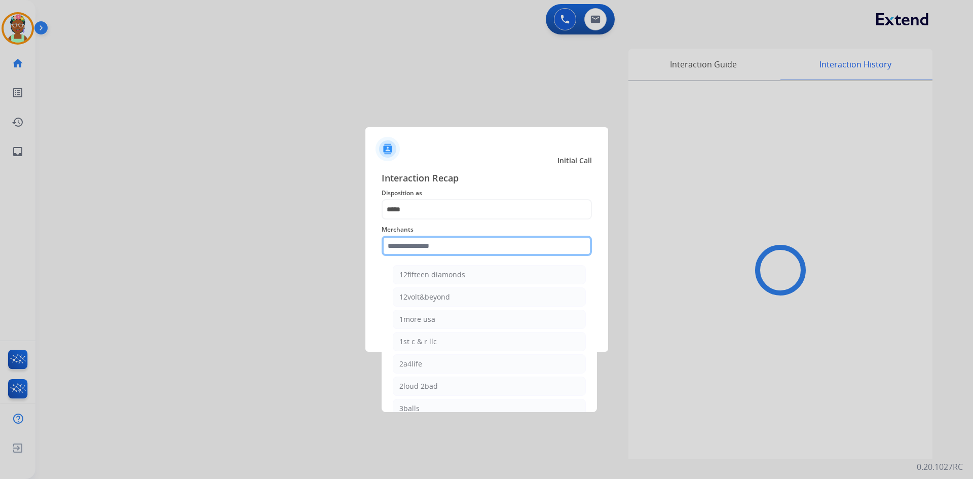
click at [441, 252] on input "text" at bounding box center [487, 246] width 210 height 20
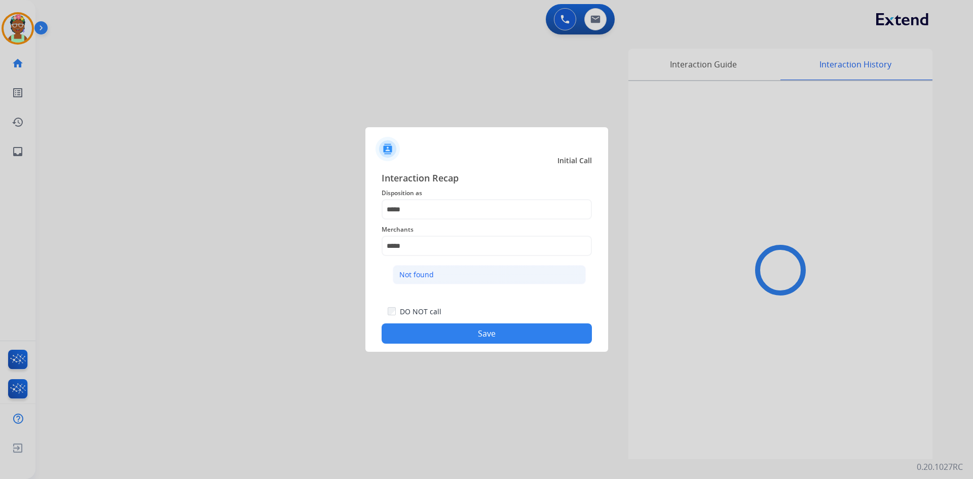
click at [416, 273] on div "Not found" at bounding box center [417, 275] width 34 height 10
type input "*********"
drag, startPoint x: 452, startPoint y: 328, endPoint x: 73, endPoint y: 468, distance: 404.2
click at [452, 329] on button "Save" at bounding box center [487, 333] width 210 height 20
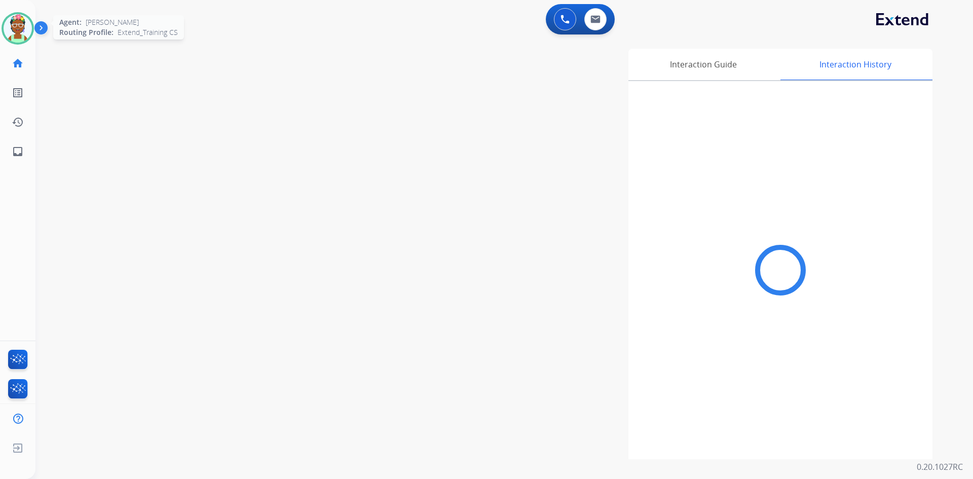
click at [16, 32] on img at bounding box center [18, 28] width 28 height 28
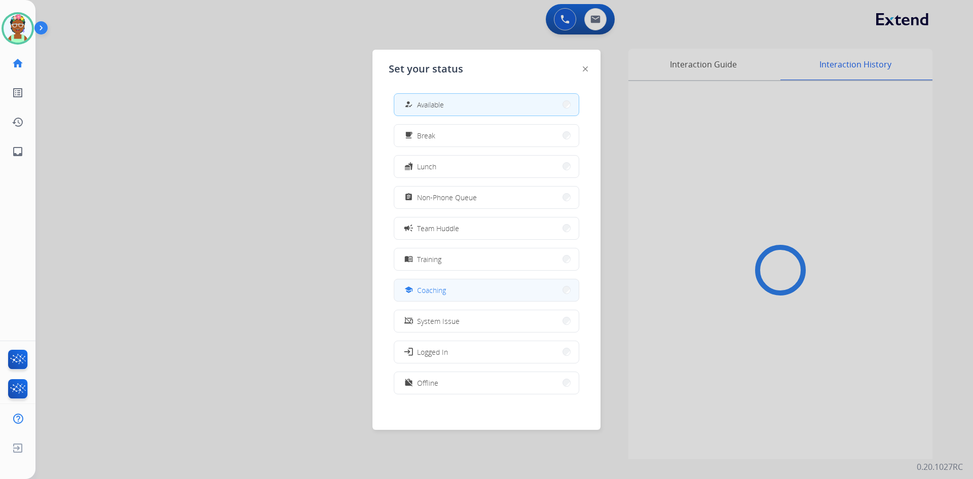
click at [470, 297] on button "school Coaching" at bounding box center [486, 290] width 185 height 22
